Goal: Task Accomplishment & Management: Complete application form

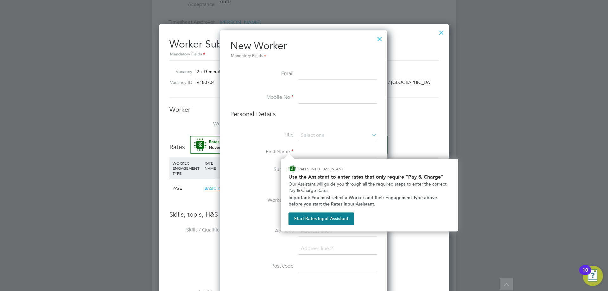
click at [372, 115] on h3 "Personal Details" at bounding box center [303, 114] width 147 height 8
click at [325, 216] on button "Start Rates Input Assistant" at bounding box center [321, 218] width 66 height 13
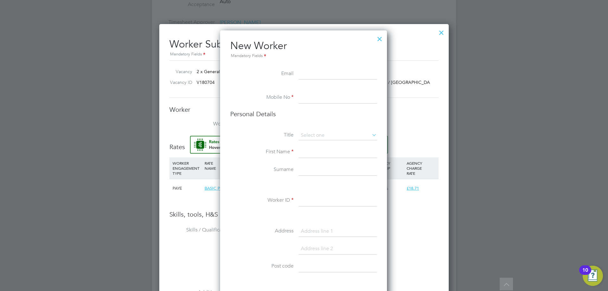
click at [325, 216] on li at bounding box center [303, 216] width 147 height 7
click at [321, 74] on input at bounding box center [338, 73] width 78 height 11
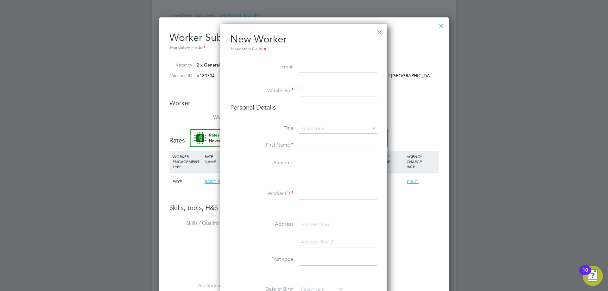
scroll to position [382, 0]
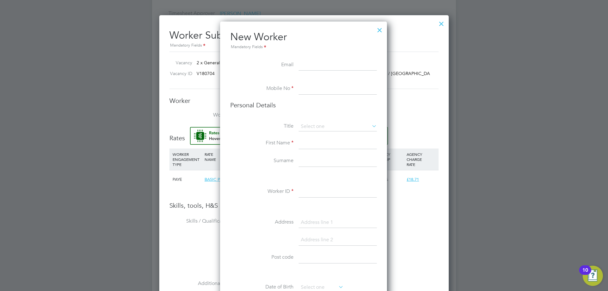
click at [334, 65] on input at bounding box center [338, 65] width 78 height 11
paste input "[PERSON_NAME][EMAIL_ADDRESS][PERSON_NAME][DOMAIN_NAME]"
type input "[PERSON_NAME][EMAIL_ADDRESS][PERSON_NAME][DOMAIN_NAME]"
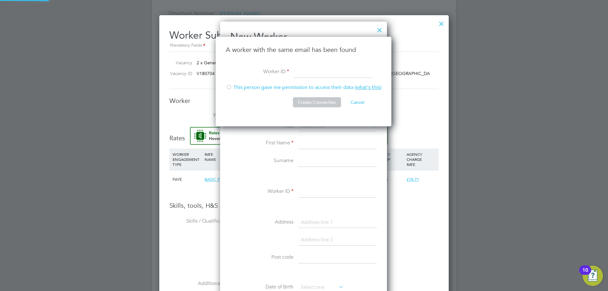
scroll to position [90, 177]
click at [308, 70] on input at bounding box center [333, 71] width 78 height 11
type input "64578"
click at [228, 86] on div at bounding box center [229, 88] width 6 height 6
click at [310, 106] on button "Create Connection" at bounding box center [317, 102] width 48 height 10
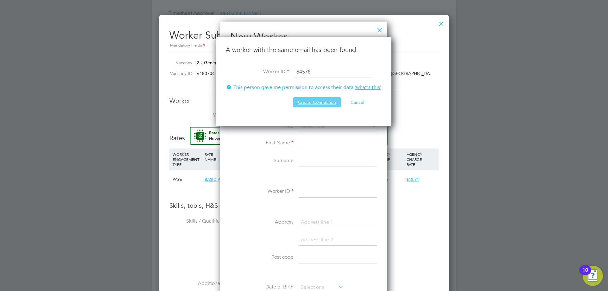
scroll to position [0, 0]
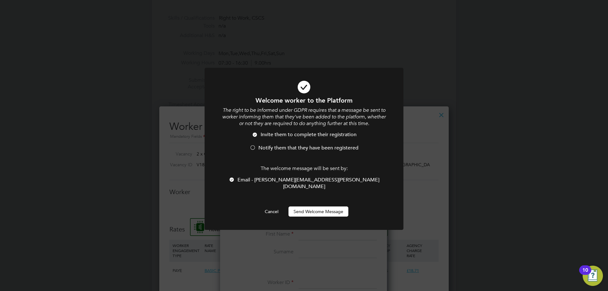
click at [323, 208] on button "Send Welcome Message" at bounding box center [318, 211] width 60 height 10
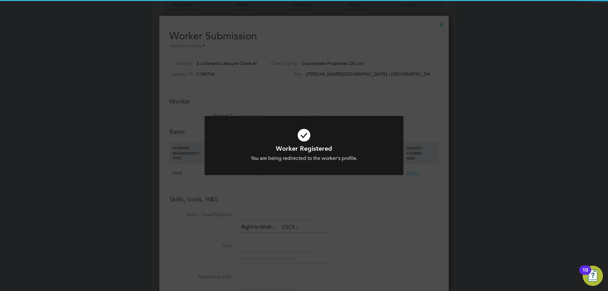
scroll to position [382, 0]
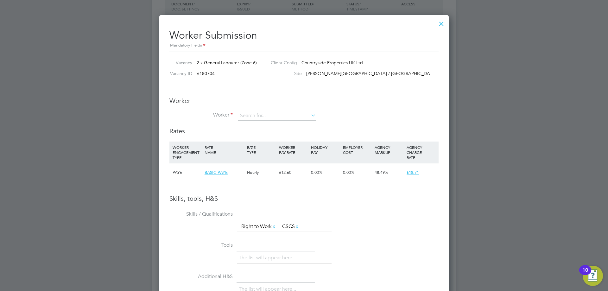
click at [442, 26] on div at bounding box center [441, 21] width 11 height 11
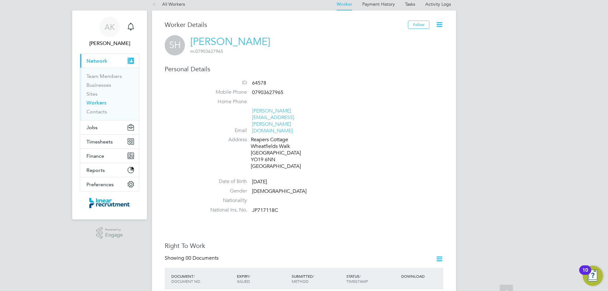
scroll to position [0, 0]
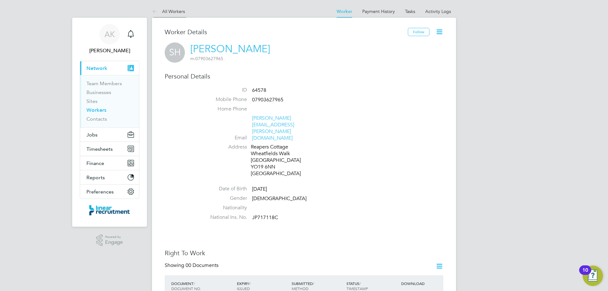
click at [168, 12] on link "All Workers" at bounding box center [168, 12] width 33 height 6
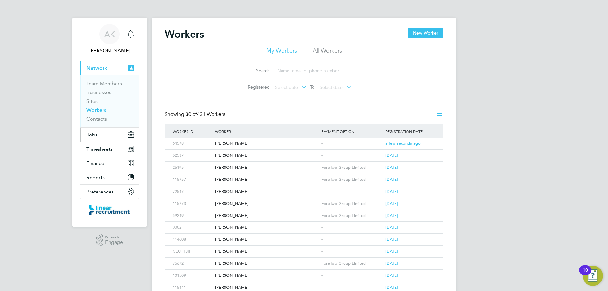
click at [96, 128] on button "Jobs" at bounding box center [109, 135] width 59 height 14
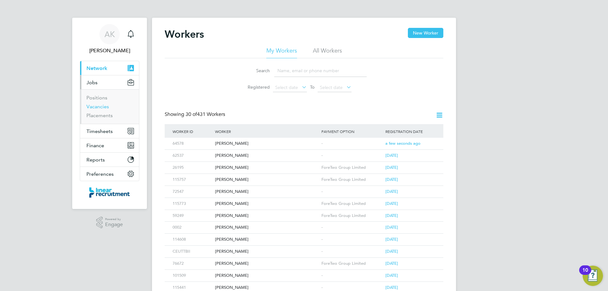
click at [96, 104] on link "Vacancies" at bounding box center [97, 107] width 22 height 6
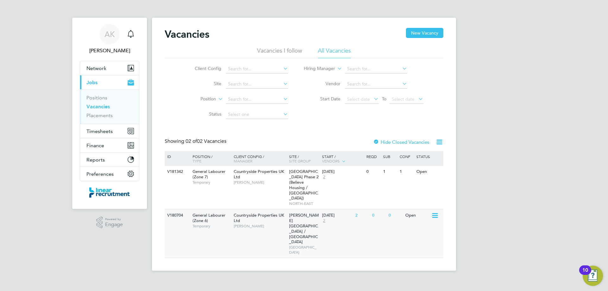
click at [279, 224] on span "[PERSON_NAME]" at bounding box center [260, 226] width 52 height 5
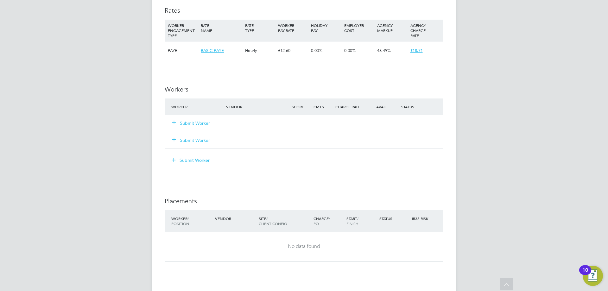
scroll to position [415, 0]
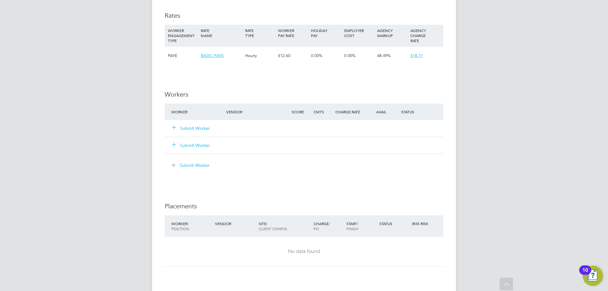
click at [195, 128] on button "Submit Worker" at bounding box center [191, 128] width 38 height 6
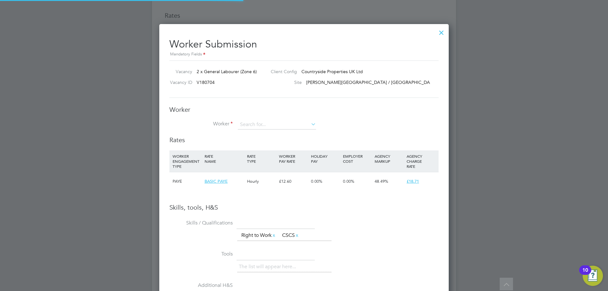
scroll to position [407, 290]
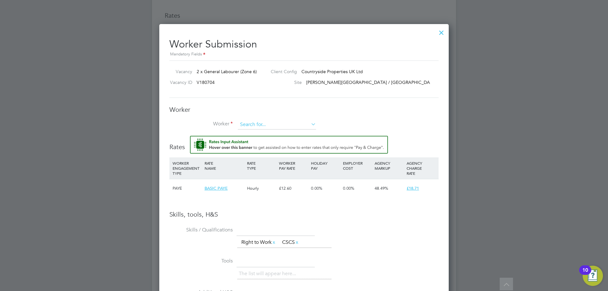
click at [273, 125] on input at bounding box center [277, 124] width 78 height 9
type input "Lucas Rocholl"
click at [268, 140] on li "+ Add new" at bounding box center [276, 142] width 79 height 9
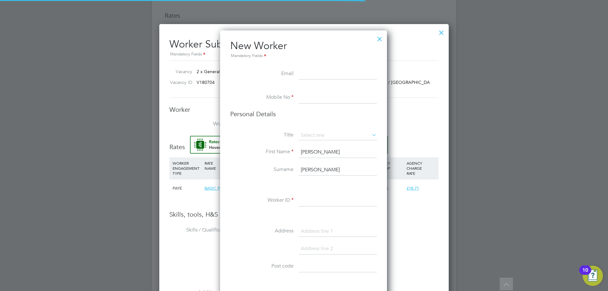
scroll to position [536, 168]
click at [315, 71] on input at bounding box center [338, 73] width 78 height 11
paste input "lucas.h.rocholl@icloud.com"
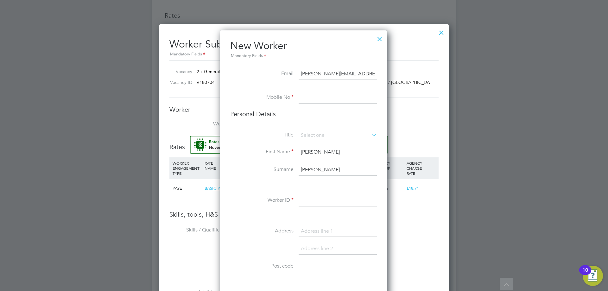
type input "lucas.h.rocholl@icloud.com"
click at [334, 95] on input at bounding box center [338, 97] width 78 height 11
click at [332, 96] on input at bounding box center [338, 97] width 78 height 11
paste input "07526 105 344"
type input "07526 105 344"
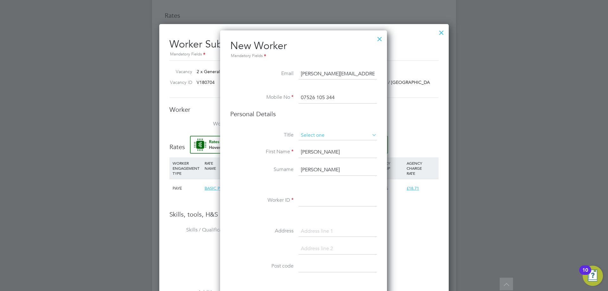
click at [327, 133] on input at bounding box center [338, 135] width 78 height 9
click at [312, 143] on li "Mr" at bounding box center [337, 144] width 79 height 8
type input "Mr"
click at [316, 203] on input at bounding box center [338, 200] width 78 height 11
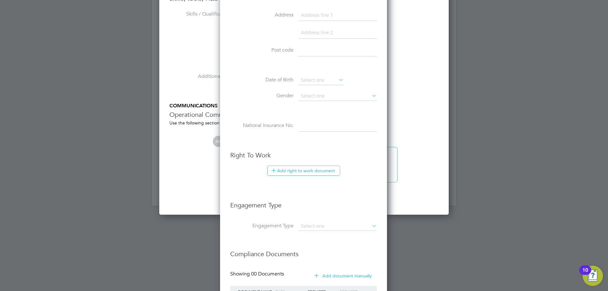
scroll to position [690, 0]
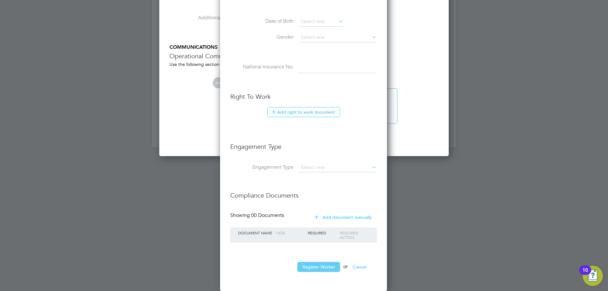
type input "56383"
click at [318, 268] on button "Register Worker" at bounding box center [318, 267] width 43 height 10
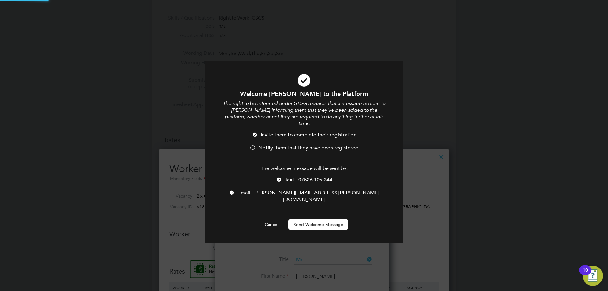
scroll to position [0, 0]
click at [321, 219] on button "Send Welcome Message" at bounding box center [318, 224] width 60 height 10
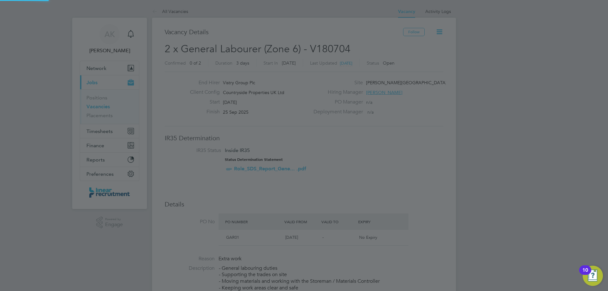
scroll to position [291, 0]
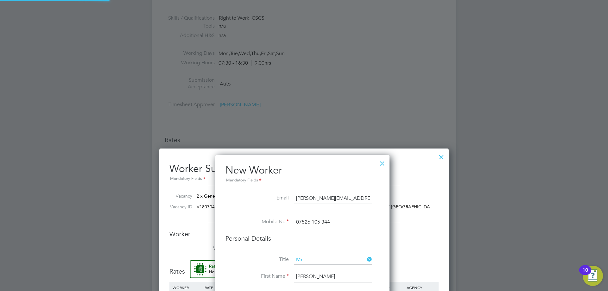
type input "Lucas Rocholl (56383)"
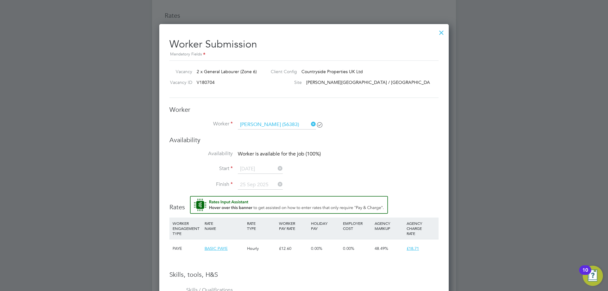
click at [441, 31] on div at bounding box center [441, 30] width 11 height 11
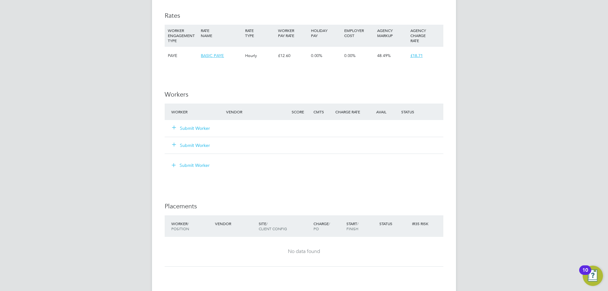
click at [194, 127] on button "Submit Worker" at bounding box center [191, 128] width 38 height 6
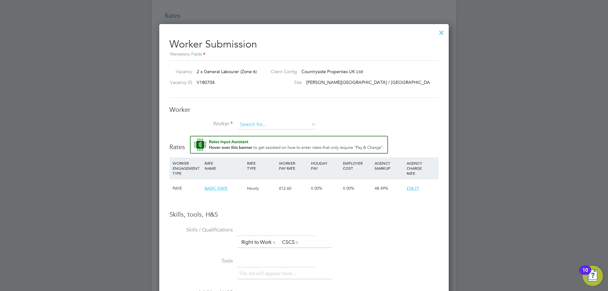
click at [279, 129] on div "All Vacancies Vacancy Activity Logs Vacancy Activity Logs All Vacancies Vacancy…" at bounding box center [304, 6] width 304 height 832
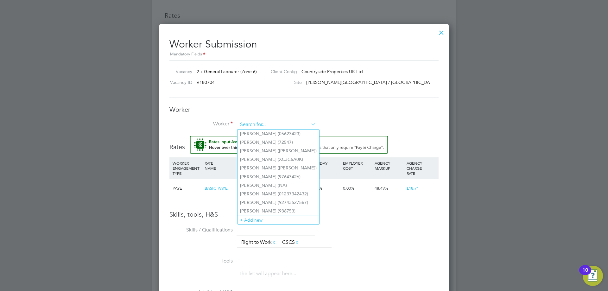
click at [266, 125] on input at bounding box center [277, 124] width 78 height 9
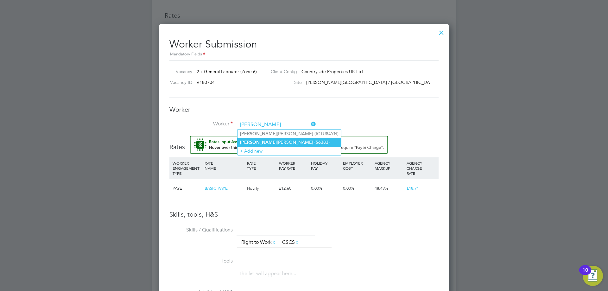
click at [268, 142] on li "Lucas Rocholl (56383)" at bounding box center [289, 142] width 104 height 9
type input "Lucas Rocholl (56383)"
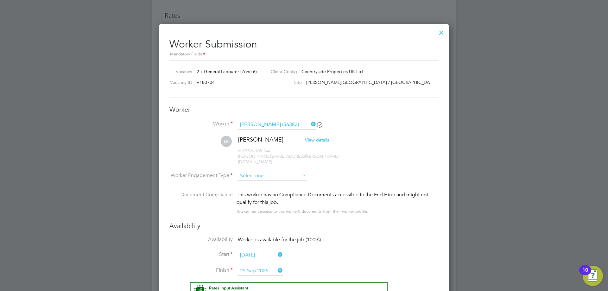
click at [289, 171] on input at bounding box center [272, 175] width 69 height 9
click at [257, 178] on li "Contract" at bounding box center [271, 179] width 69 height 8
type input "Contract"
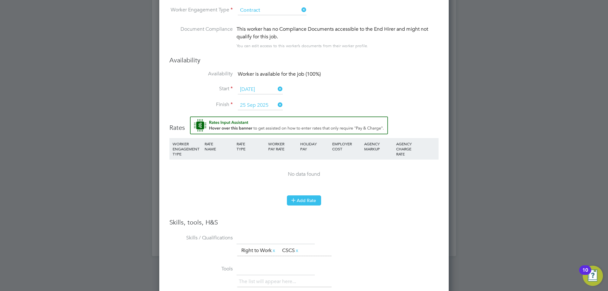
click at [308, 196] on button "Add Rate" at bounding box center [304, 200] width 34 height 10
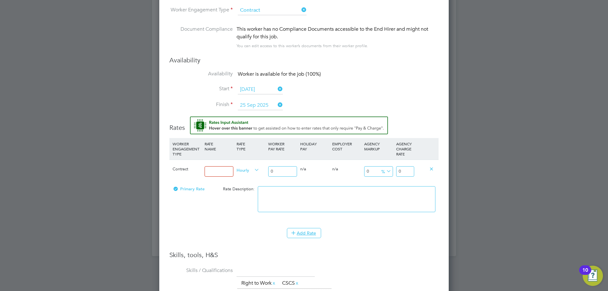
click at [215, 167] on input at bounding box center [219, 171] width 29 height 10
click at [276, 85] on icon at bounding box center [276, 89] width 0 height 9
click at [266, 85] on input at bounding box center [260, 89] width 45 height 9
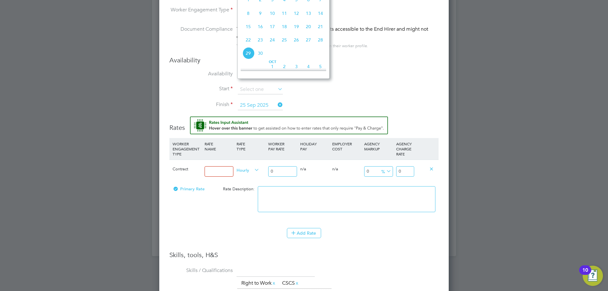
click at [296, 46] on span "26" at bounding box center [296, 40] width 12 height 12
type input "26 Sep 2025"
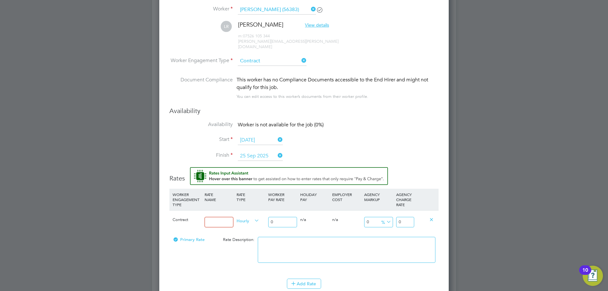
click at [276, 151] on icon at bounding box center [276, 155] width 0 height 9
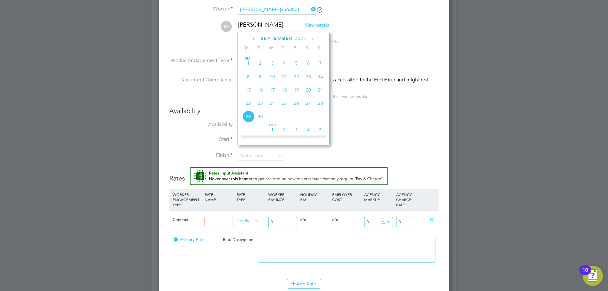
click at [297, 109] on span "26" at bounding box center [296, 103] width 12 height 12
type input "26 Sep 2025"
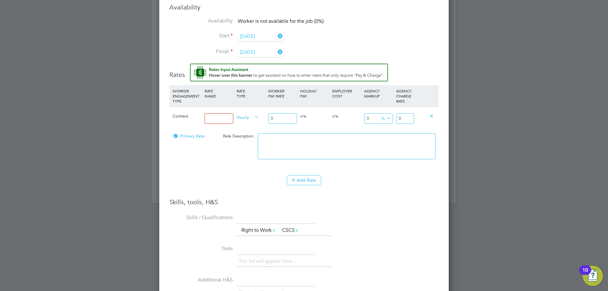
click at [220, 114] on input at bounding box center [219, 118] width 29 height 10
type input "Basic 1"
click at [292, 107] on div "0" at bounding box center [283, 118] width 32 height 23
click at [291, 113] on input "0" at bounding box center [282, 118] width 29 height 10
type input "1"
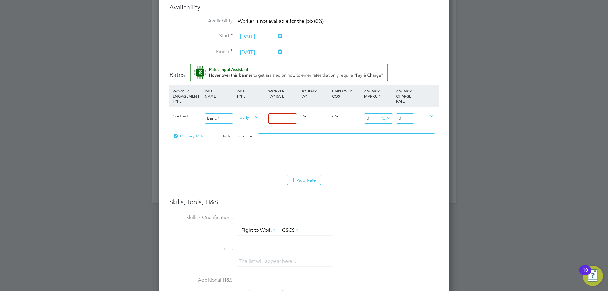
type input "1"
type input "16"
type input "16.00"
click at [394, 141] on textarea at bounding box center [347, 146] width 178 height 26
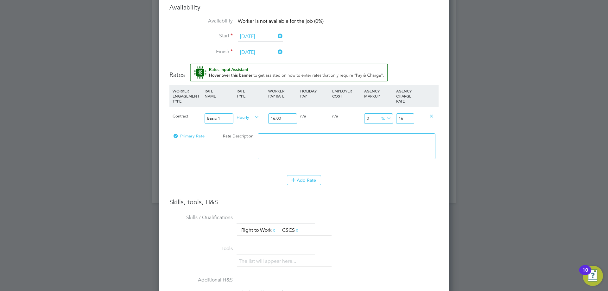
click at [409, 113] on input "16" at bounding box center [405, 118] width 18 height 10
type input "-93.75"
type input "1"
type input "12.5"
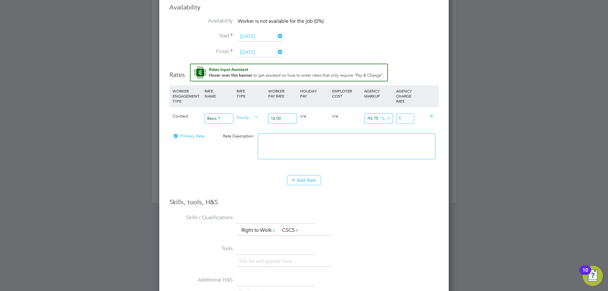
type input "18"
type input "16.875"
type input "18.7"
type input "16.9375"
type input "18.71"
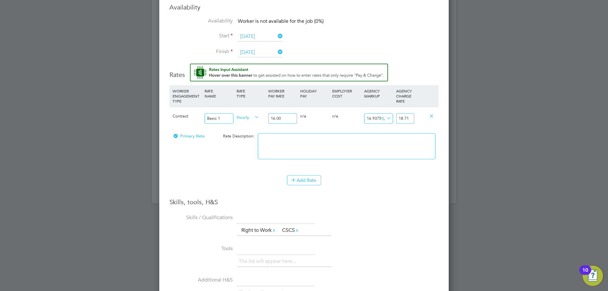
click at [390, 175] on div "Add Rate" at bounding box center [303, 180] width 269 height 10
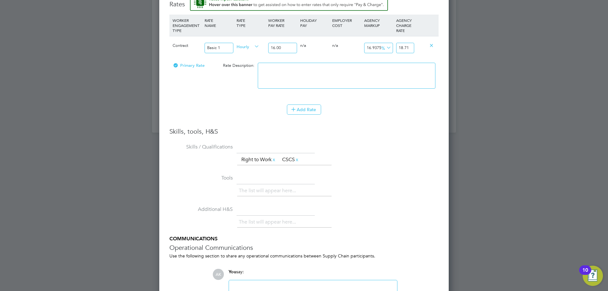
scroll to position [756, 0]
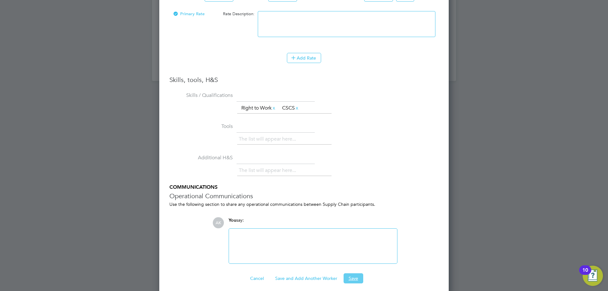
click at [355, 273] on button "Save" at bounding box center [353, 278] width 20 height 10
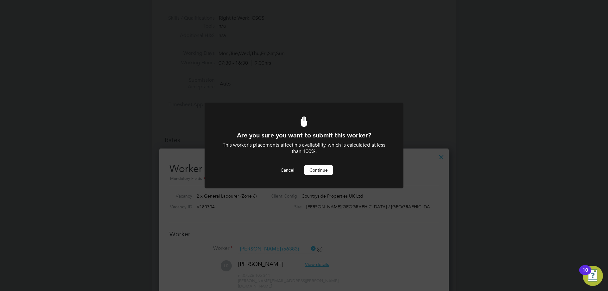
click at [317, 169] on button "Continue" at bounding box center [318, 170] width 28 height 10
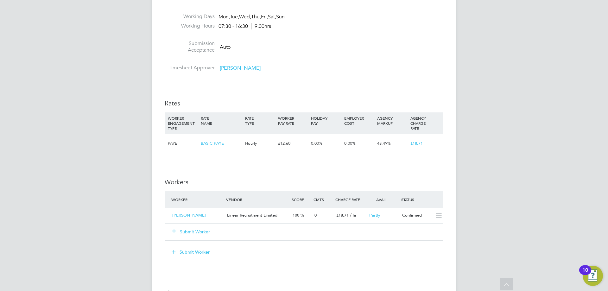
scroll to position [390, 0]
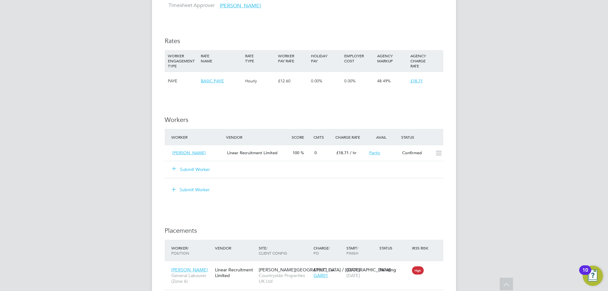
click at [198, 167] on button "Submit Worker" at bounding box center [191, 169] width 38 height 6
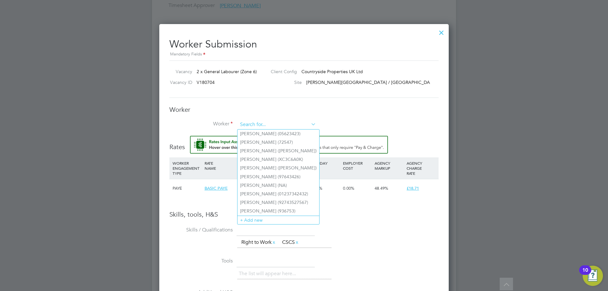
click at [246, 123] on input at bounding box center [277, 124] width 78 height 9
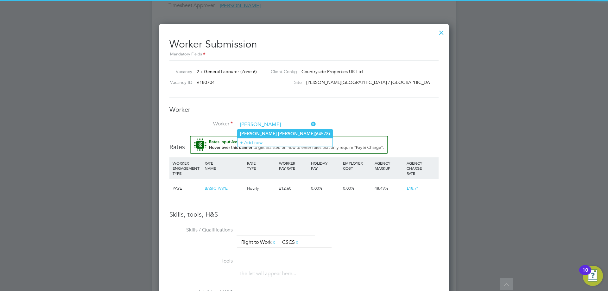
click at [278, 133] on b "Haigh" at bounding box center [296, 133] width 37 height 5
type input "Sean Haigh (64578)"
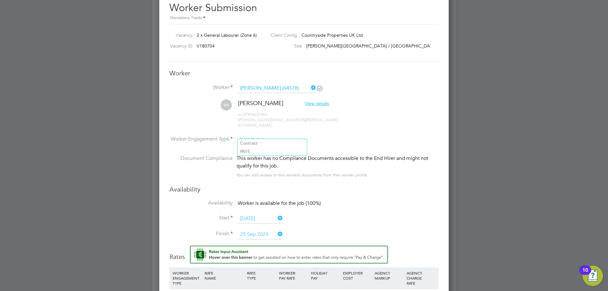
click at [287, 135] on input at bounding box center [272, 139] width 69 height 9
click at [273, 143] on li "Contract" at bounding box center [271, 143] width 69 height 8
type input "Contract"
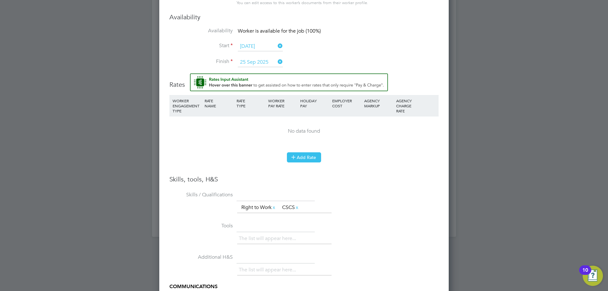
click at [302, 152] on button "Add Rate" at bounding box center [304, 157] width 34 height 10
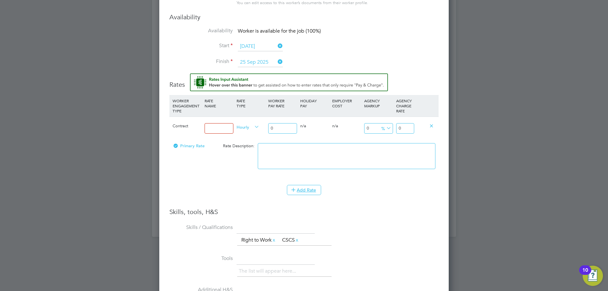
click at [220, 123] on input at bounding box center [219, 128] width 29 height 10
type input "BASIC 1"
click at [295, 123] on input "0" at bounding box center [282, 128] width 29 height 10
type input "1"
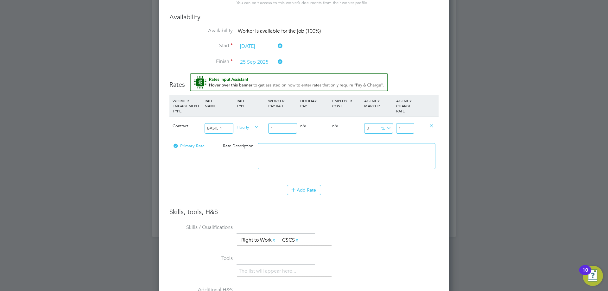
type input "16"
type input "16.2"
type input "16.21"
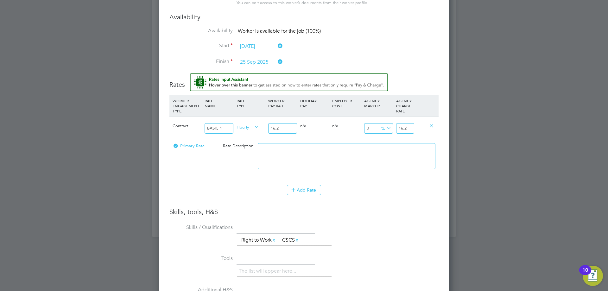
type input "16.21"
click at [406, 123] on input "16.21" at bounding box center [405, 128] width 18 height 10
type input "-0.061690314620604564"
type input "16.2"
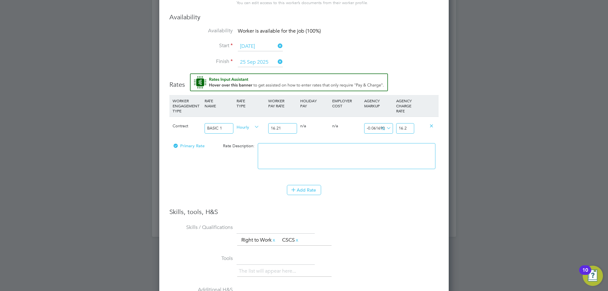
type input "-1.2954966070326959"
type input "16"
type input "-93.83096853793954"
type input "1"
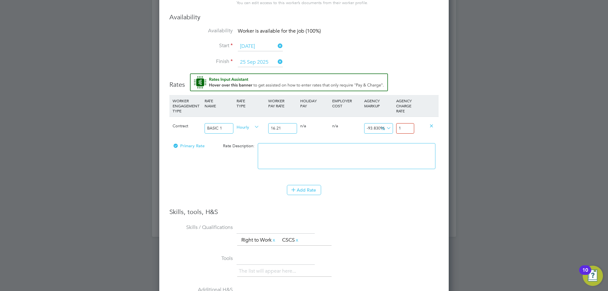
type input "11.042566317088218"
type input "18"
type input "15.360888340530536"
type input "18.7"
type input "15.422578655151142"
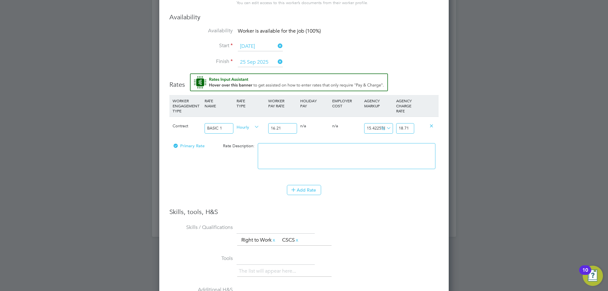
type input "18.71"
click at [423, 254] on li "Tools The list will appear here..." at bounding box center [303, 269] width 269 height 31
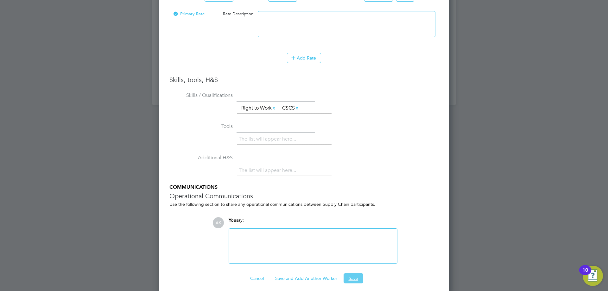
click at [350, 275] on button "Save" at bounding box center [353, 278] width 20 height 10
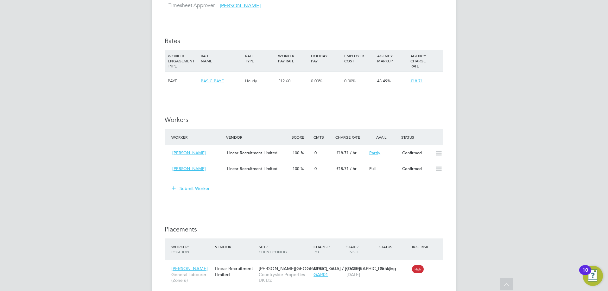
click at [196, 187] on button "Submit Worker" at bounding box center [190, 188] width 47 height 10
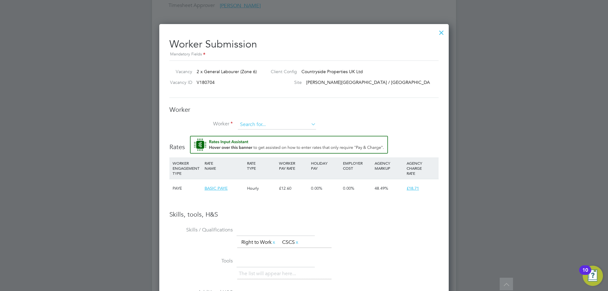
click at [265, 124] on input at bounding box center [277, 124] width 78 height 9
click at [262, 219] on li "+ Add new" at bounding box center [278, 220] width 82 height 9
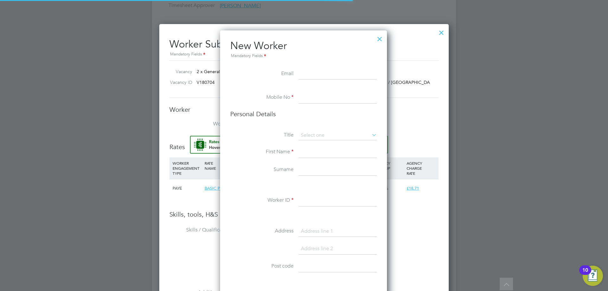
scroll to position [536, 168]
click at [314, 77] on input at bounding box center [338, 73] width 78 height 11
click at [308, 95] on input at bounding box center [338, 97] width 78 height 11
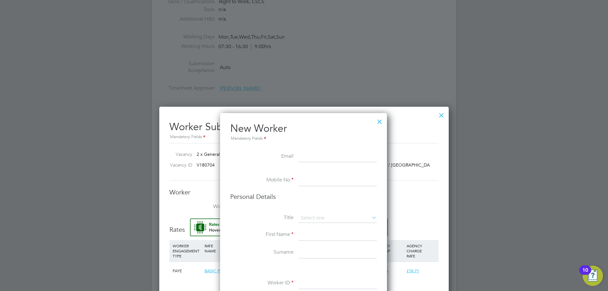
scroll to position [308, 0]
click at [381, 118] on div at bounding box center [379, 119] width 11 height 11
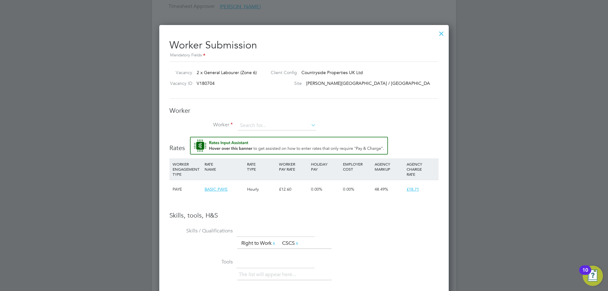
scroll to position [390, 0]
click at [444, 31] on div at bounding box center [441, 30] width 11 height 11
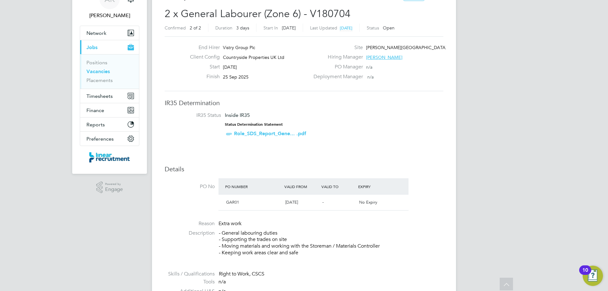
scroll to position [0, 0]
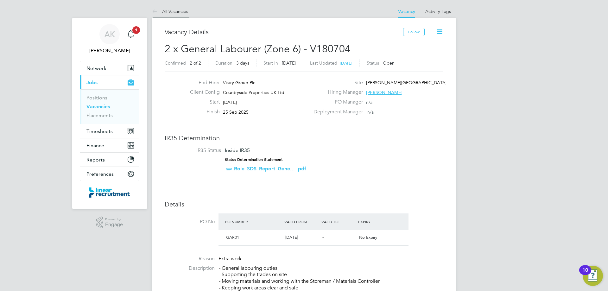
click at [155, 10] on icon at bounding box center [156, 12] width 8 height 8
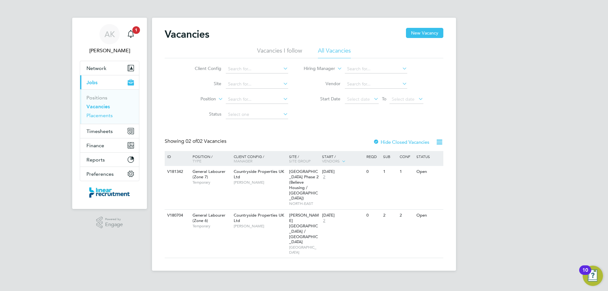
click at [98, 116] on link "Placements" at bounding box center [99, 115] width 26 height 6
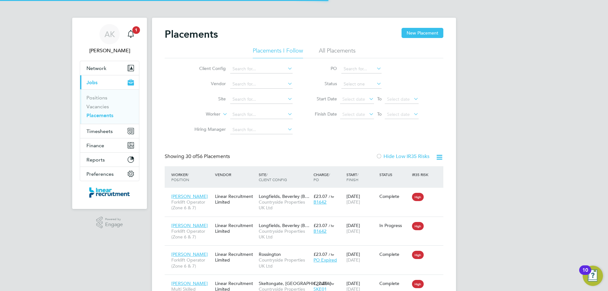
scroll to position [24, 55]
click at [98, 115] on link "Placements" at bounding box center [99, 115] width 27 height 6
click at [96, 105] on link "Vacancies" at bounding box center [97, 107] width 22 height 6
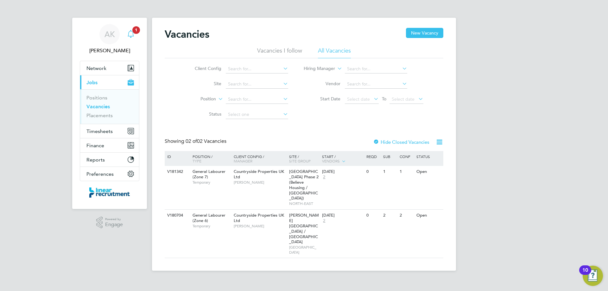
click at [131, 36] on icon "Main navigation" at bounding box center [131, 33] width 6 height 6
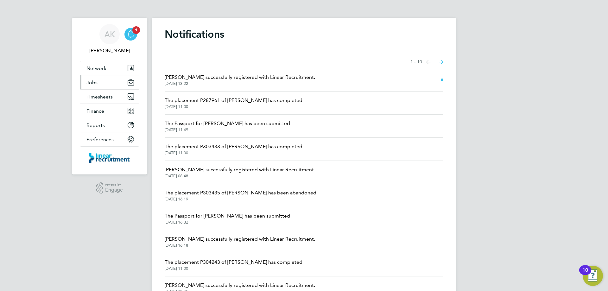
click at [94, 84] on span "Jobs" at bounding box center [91, 82] width 11 height 6
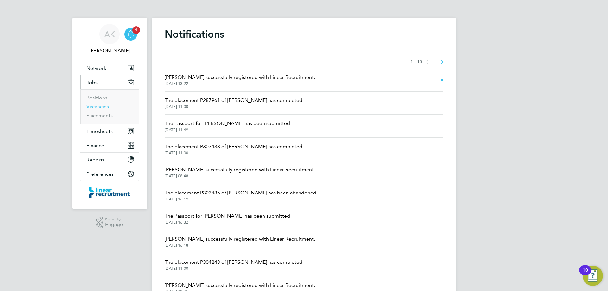
click at [95, 108] on link "Vacancies" at bounding box center [97, 107] width 22 height 6
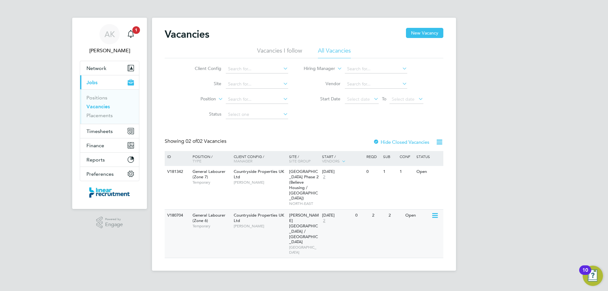
click at [327, 221] on div "23 Sep 2025 2" at bounding box center [336, 218] width 33 height 17
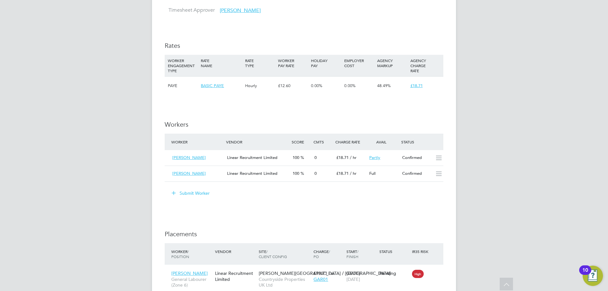
click at [183, 190] on button "Submit Worker" at bounding box center [190, 193] width 47 height 10
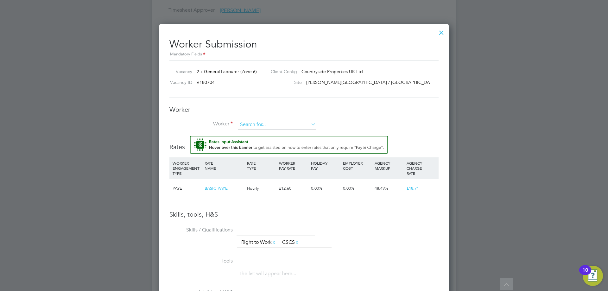
click at [254, 123] on input at bounding box center [277, 124] width 78 height 9
type input "Callum Haigh"
click at [268, 140] on li "+ Add new" at bounding box center [276, 142] width 79 height 9
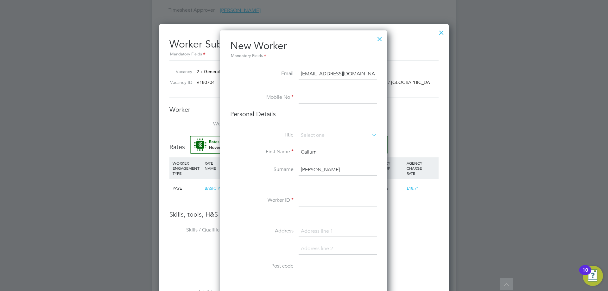
type input "callumhaigh1@aol.com"
click at [309, 98] on input at bounding box center [338, 97] width 78 height 11
type input "07588844126"
click at [338, 135] on input at bounding box center [338, 135] width 78 height 9
click at [318, 145] on li "Mr" at bounding box center [337, 144] width 79 height 8
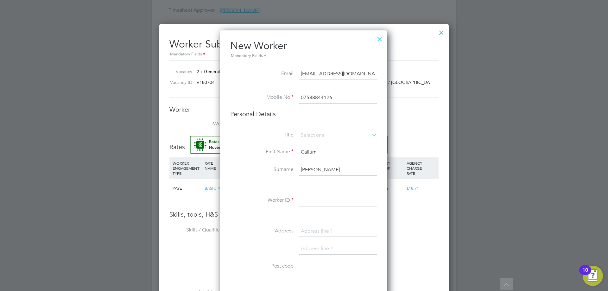
type input "Mr"
click at [313, 201] on input at bounding box center [338, 200] width 78 height 11
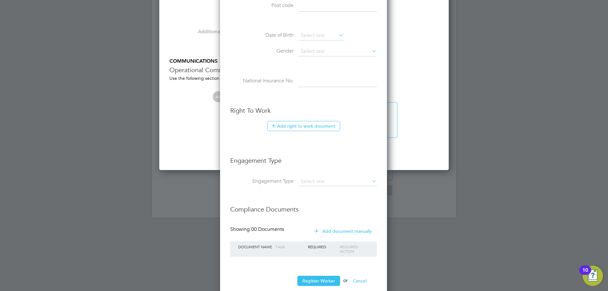
scroll to position [660, 0]
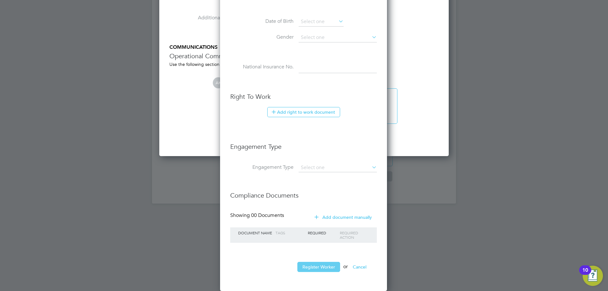
type input "75432"
click at [314, 267] on button "Register Worker" at bounding box center [318, 267] width 43 height 10
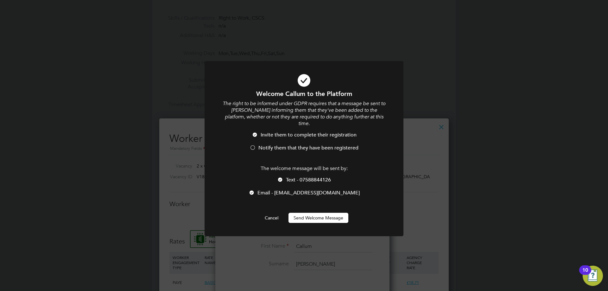
click at [305, 213] on button "Send Welcome Message" at bounding box center [318, 218] width 60 height 10
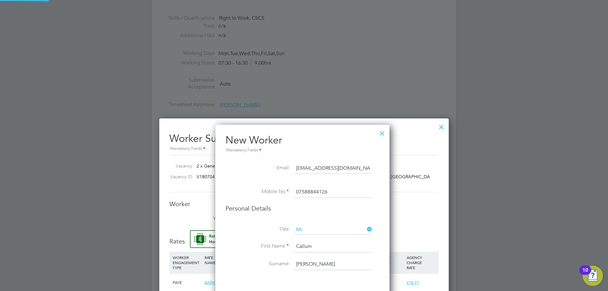
scroll to position [536, 168]
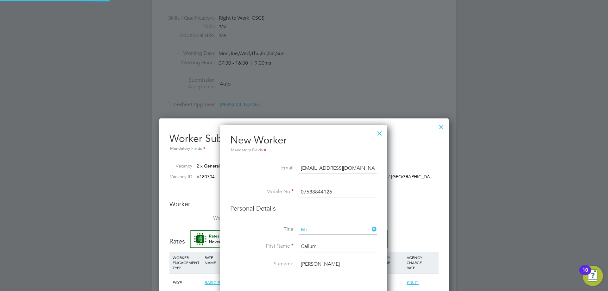
type input "Callum Haigh (75432)"
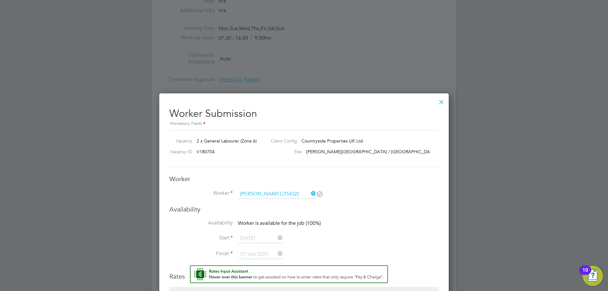
scroll to position [316, 0]
click at [442, 100] on div at bounding box center [441, 99] width 11 height 11
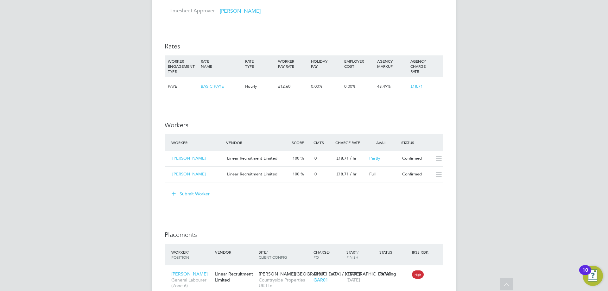
scroll to position [385, 0]
click at [195, 192] on button "Submit Worker" at bounding box center [190, 193] width 47 height 10
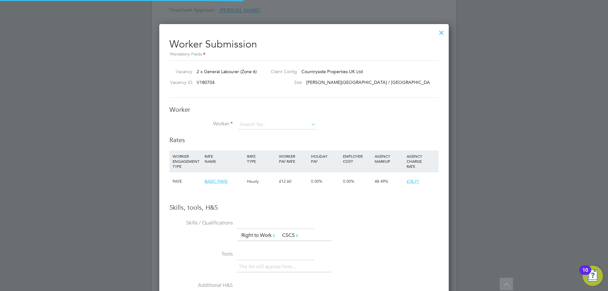
scroll to position [407, 290]
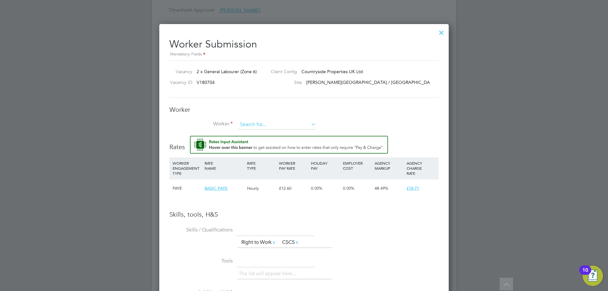
click at [256, 123] on input at bounding box center [277, 124] width 78 height 9
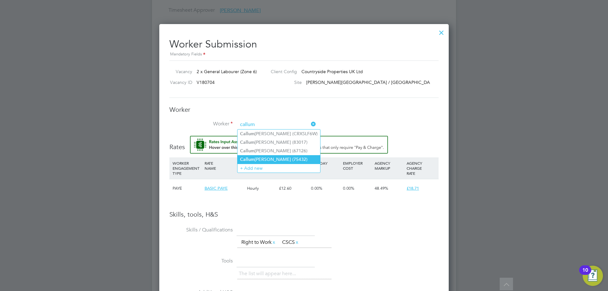
click at [260, 160] on li "Callum Haigh (75432)" at bounding box center [278, 159] width 83 height 9
type input "Callum Haigh (75432)"
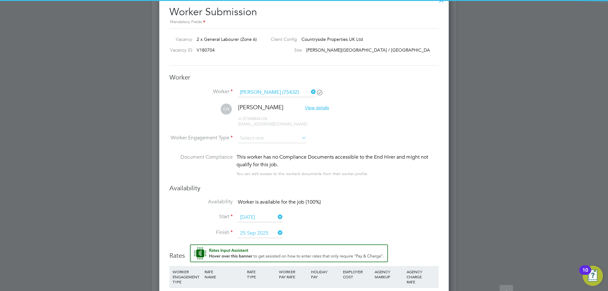
scroll to position [418, 0]
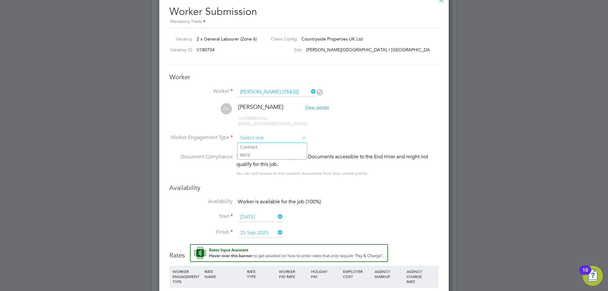
click at [293, 138] on input at bounding box center [272, 137] width 69 height 9
click at [282, 147] on li "Contract" at bounding box center [271, 147] width 69 height 8
type input "Contract"
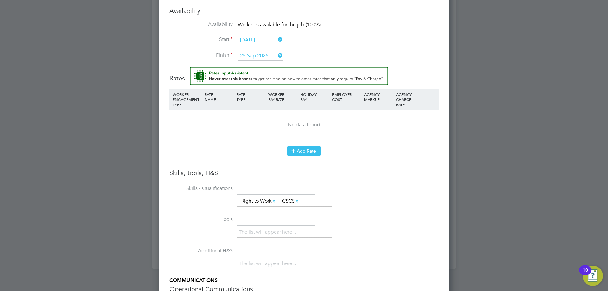
click at [296, 151] on icon at bounding box center [293, 150] width 5 height 5
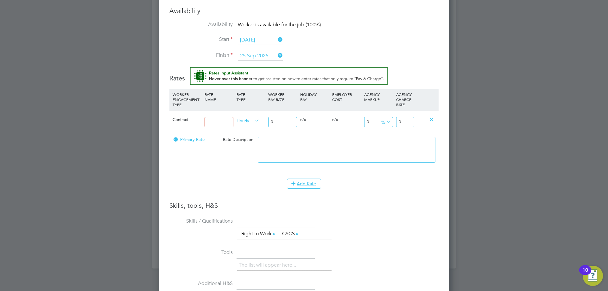
click at [218, 123] on input at bounding box center [219, 122] width 29 height 10
type input "basic 1"
click at [276, 127] on input "0" at bounding box center [282, 122] width 29 height 10
type input "1"
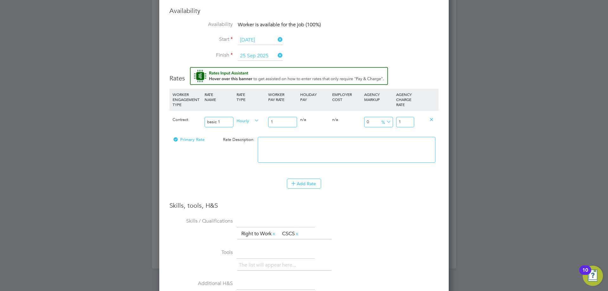
type input "18"
type input "18.7"
type input "18"
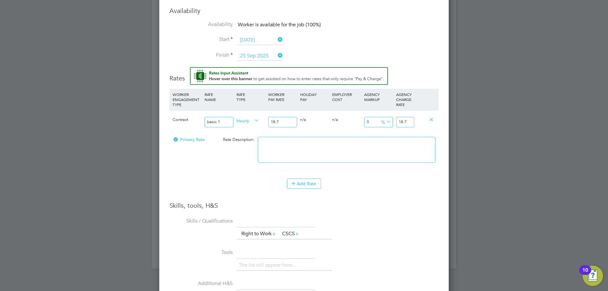
type input "18"
type input "1"
type input "16"
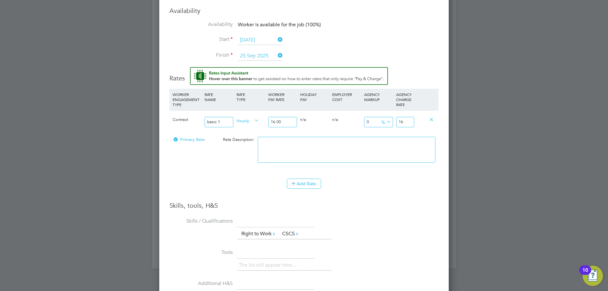
type input "16.00"
click at [379, 122] on span "%" at bounding box center [385, 121] width 13 height 7
click at [410, 124] on input "16" at bounding box center [405, 122] width 18 height 10
type input "-93.75"
type input "1"
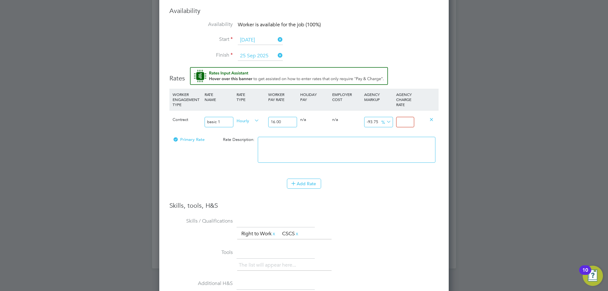
type input "1"
type input "12.5"
type input "18"
type input "16.875"
type input "18.7"
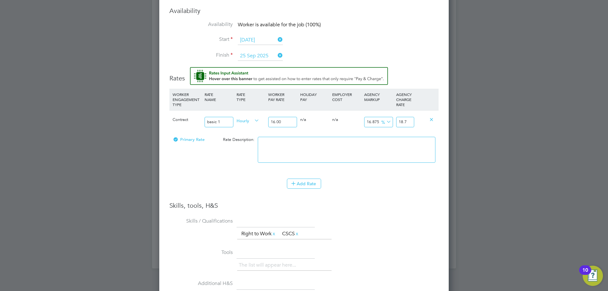
type input "16.9375"
type input "18.71"
click at [409, 222] on li "Skills / Qualifications The list will appear here... Right to Work x CSCS x" at bounding box center [303, 231] width 269 height 31
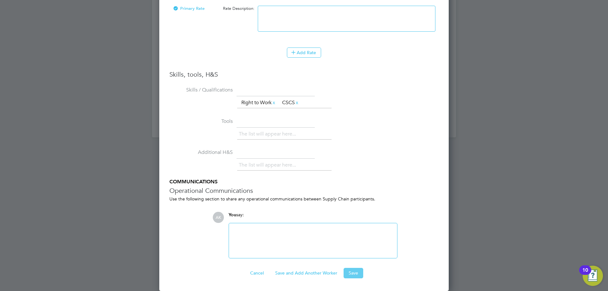
click at [353, 275] on button "Save" at bounding box center [353, 273] width 20 height 10
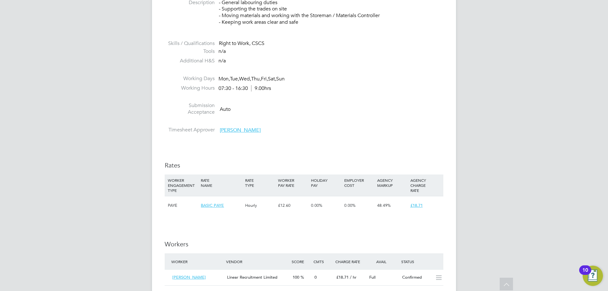
scroll to position [0, 0]
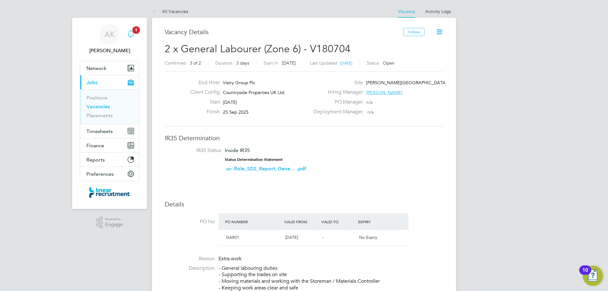
click at [131, 33] on icon "Main navigation" at bounding box center [131, 34] width 8 height 8
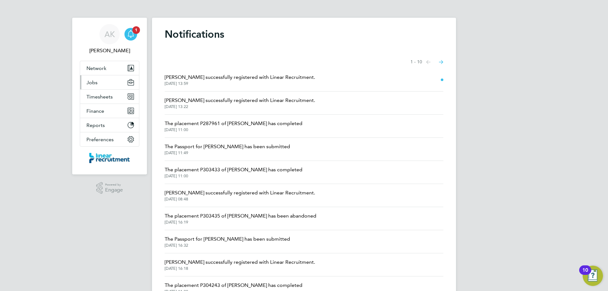
click at [96, 83] on span "Jobs" at bounding box center [91, 82] width 11 height 6
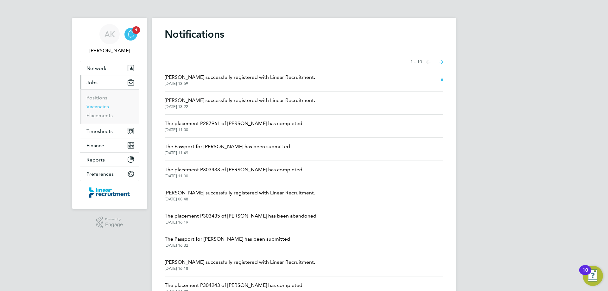
click at [99, 105] on link "Vacancies" at bounding box center [97, 107] width 22 height 6
